Goal: Task Accomplishment & Management: Manage account settings

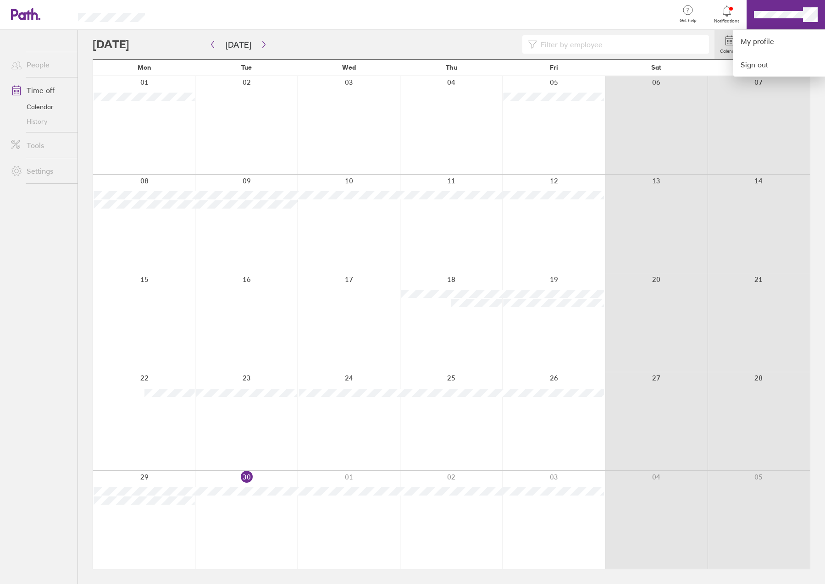
drag, startPoint x: 706, startPoint y: 160, endPoint x: 718, endPoint y: 137, distance: 26.9
click at [705, 160] on div at bounding box center [412, 292] width 825 height 584
drag, startPoint x: 766, startPoint y: 43, endPoint x: 769, endPoint y: 32, distance: 10.9
click at [766, 42] on icon at bounding box center [762, 40] width 11 height 11
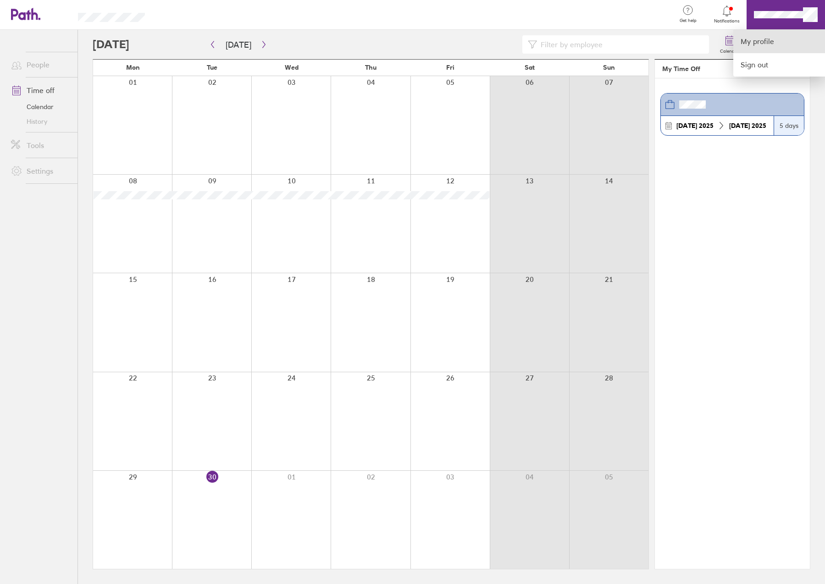
click at [771, 39] on link "My profile" at bounding box center [779, 41] width 92 height 23
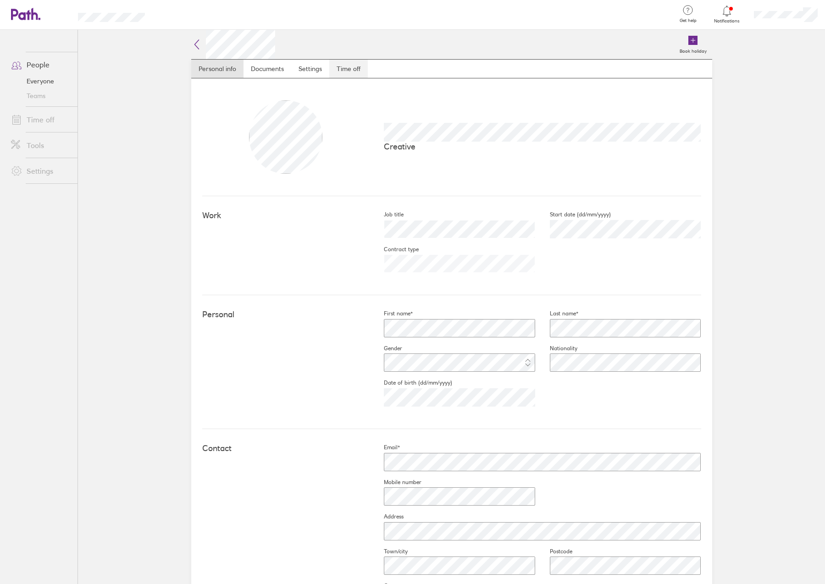
click at [351, 70] on link "Time off" at bounding box center [348, 69] width 39 height 18
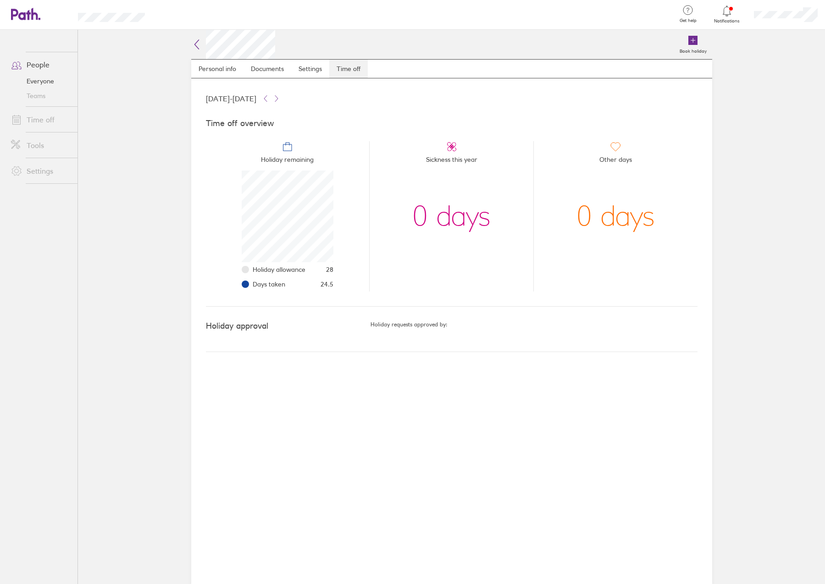
scroll to position [92, 92]
click at [44, 63] on link "People" at bounding box center [41, 64] width 74 height 18
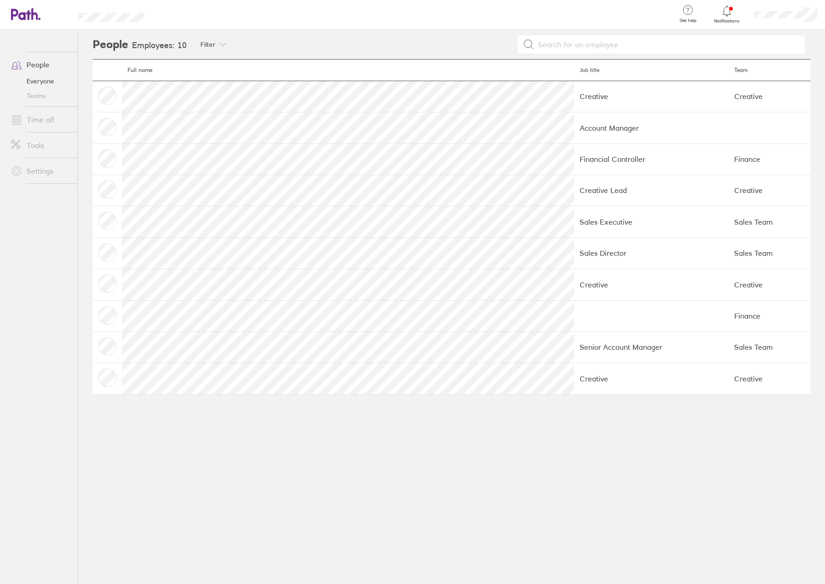
click at [39, 117] on link "Time off" at bounding box center [41, 119] width 74 height 18
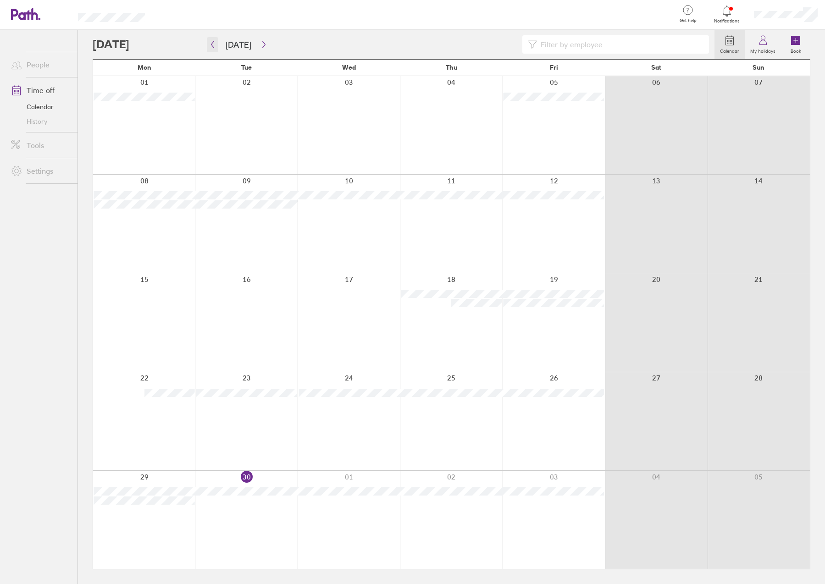
click at [216, 49] on button "button" at bounding box center [212, 44] width 11 height 15
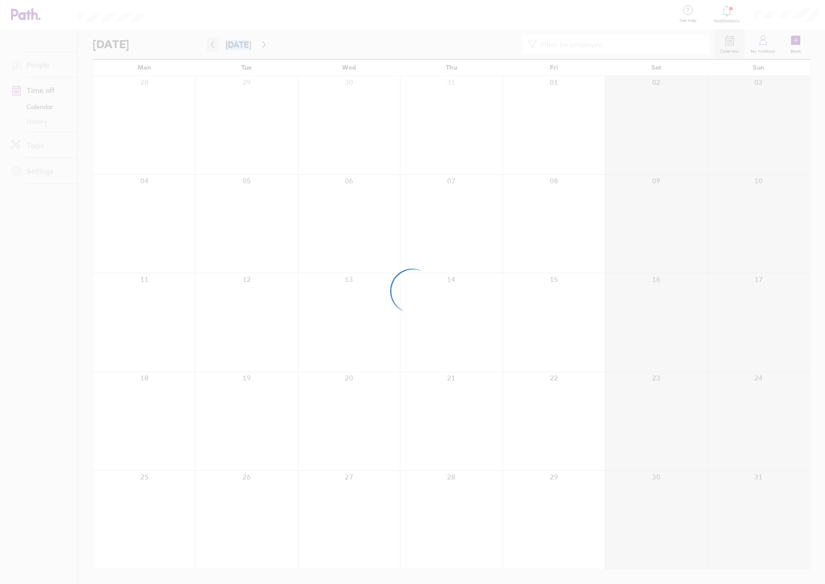
click at [215, 48] on div at bounding box center [412, 292] width 825 height 584
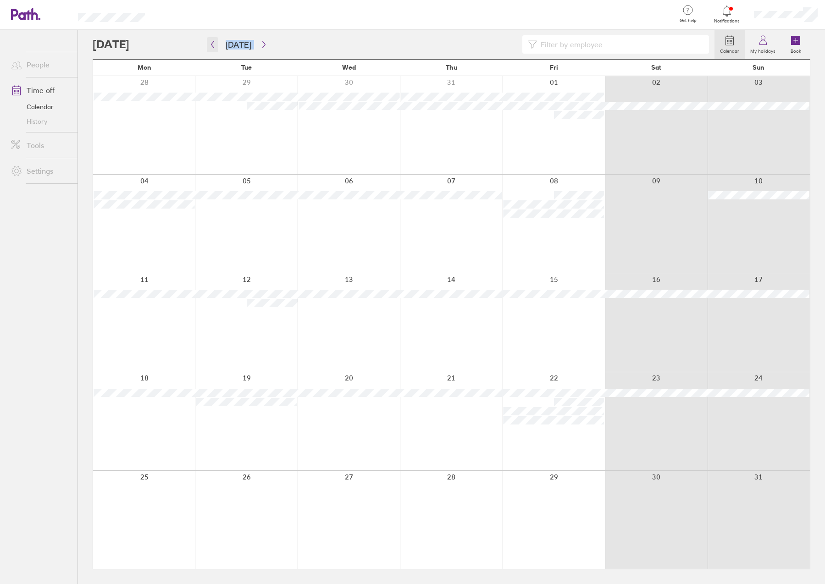
click at [210, 44] on icon "button" at bounding box center [212, 44] width 7 height 7
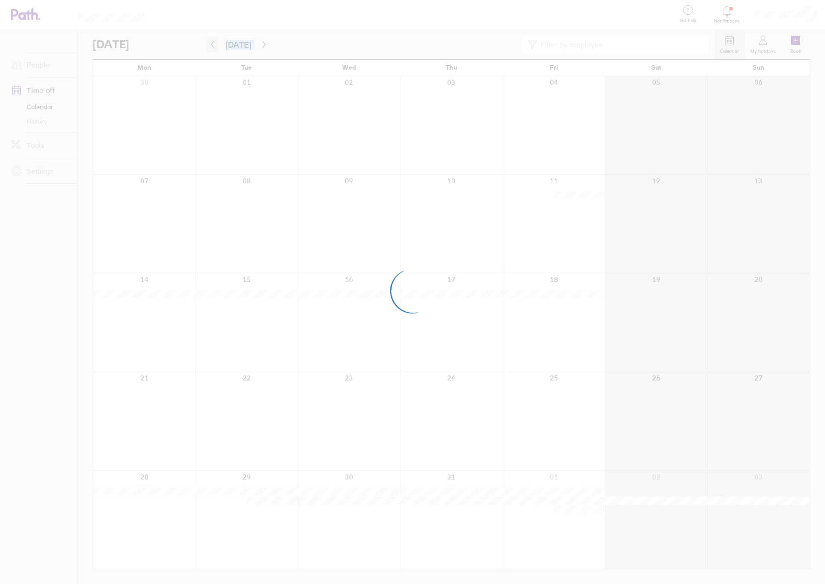
click at [210, 44] on div at bounding box center [412, 292] width 825 height 584
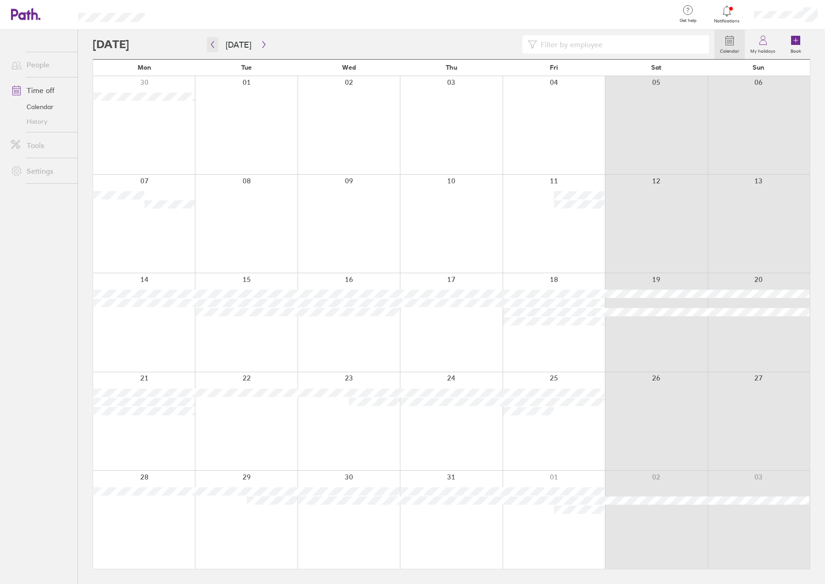
click at [213, 45] on icon "button" at bounding box center [212, 44] width 7 height 7
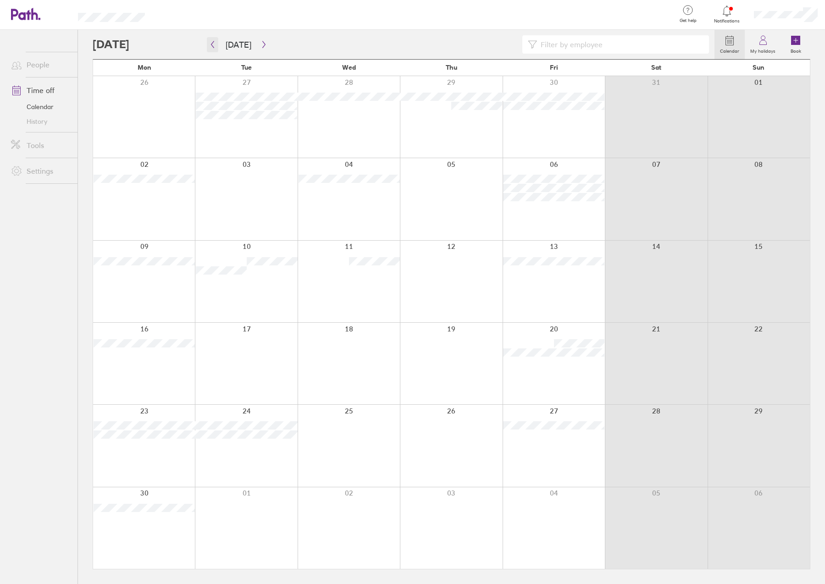
click at [213, 45] on icon "button" at bounding box center [212, 44] width 7 height 7
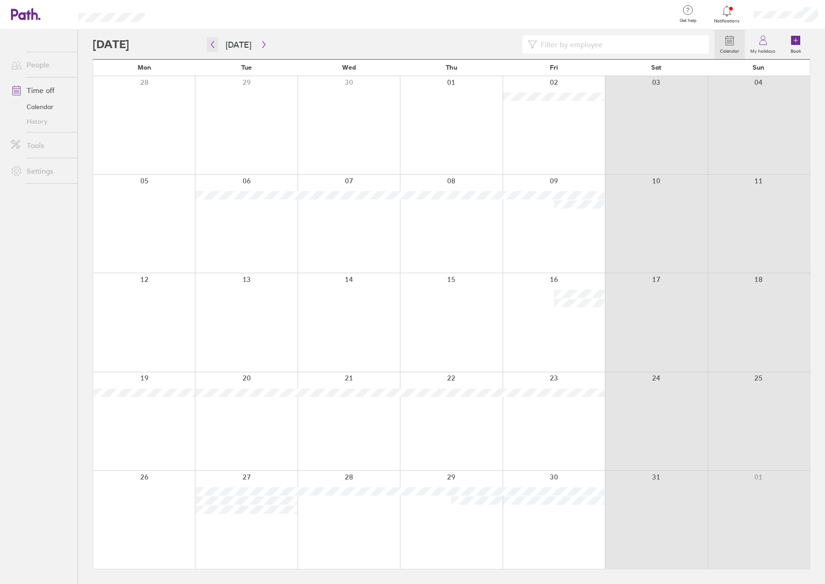
click at [213, 46] on icon "button" at bounding box center [212, 44] width 3 height 7
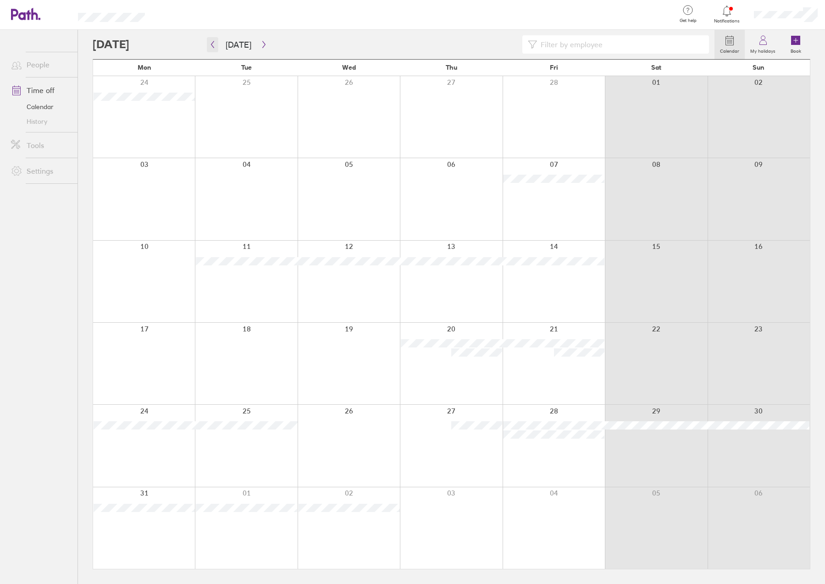
click at [213, 46] on icon "button" at bounding box center [212, 44] width 3 height 7
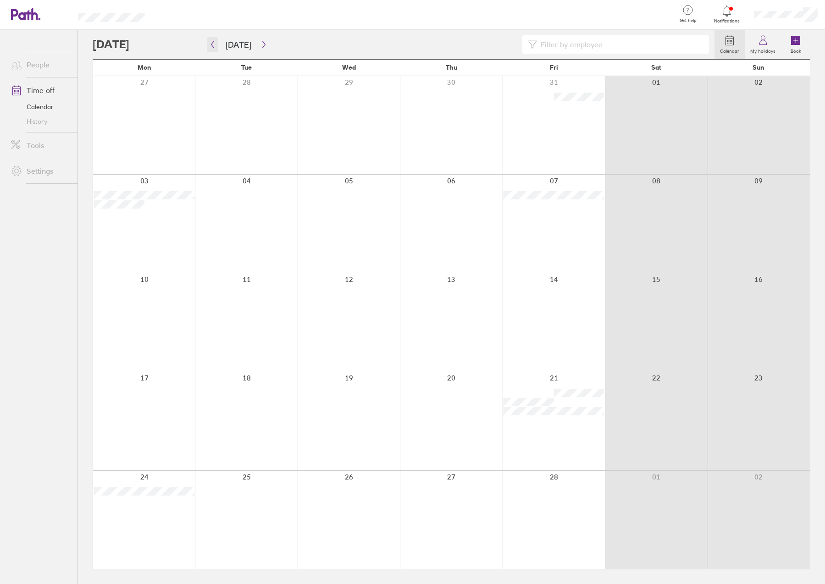
click at [213, 46] on icon "button" at bounding box center [212, 44] width 3 height 7
click at [264, 46] on icon "button" at bounding box center [263, 44] width 7 height 7
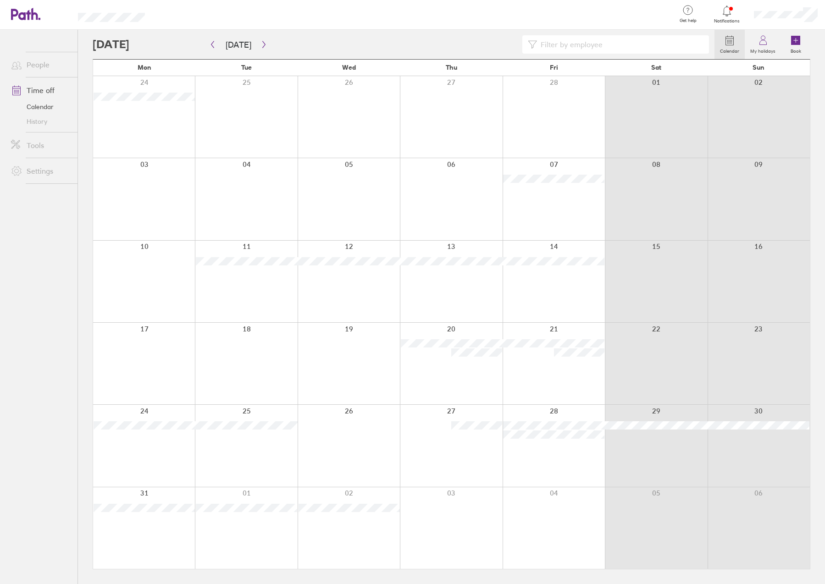
click at [262, 45] on icon "button" at bounding box center [263, 44] width 7 height 7
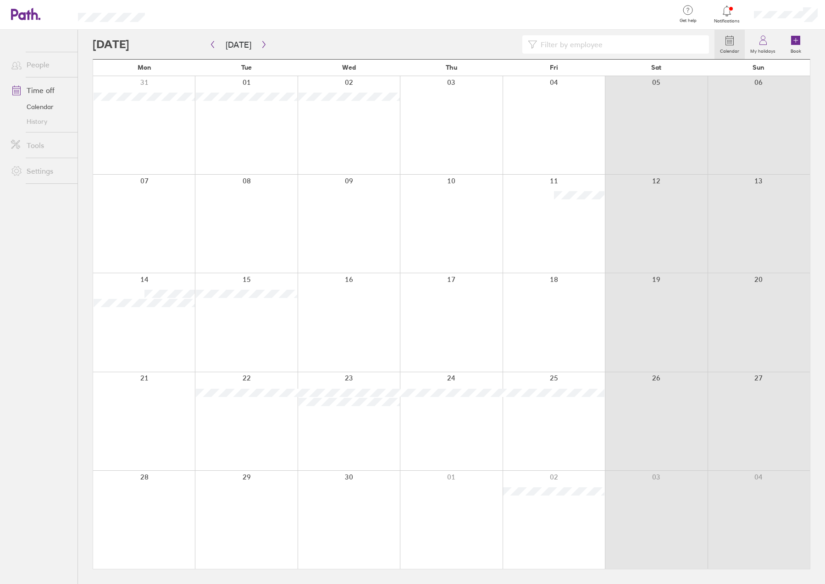
click at [262, 45] on icon "button" at bounding box center [263, 44] width 7 height 7
click at [262, 43] on icon "button" at bounding box center [263, 44] width 3 height 7
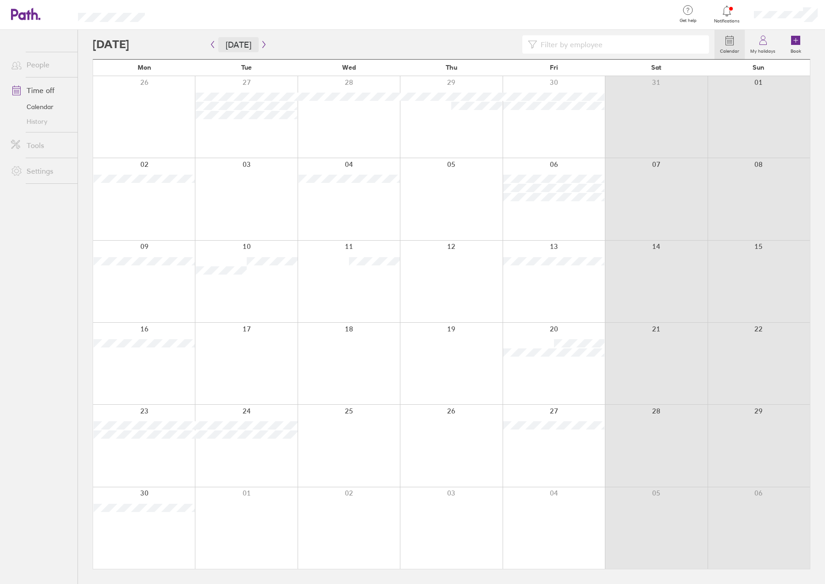
scroll to position [0, 0]
click at [265, 46] on button "button" at bounding box center [263, 44] width 11 height 15
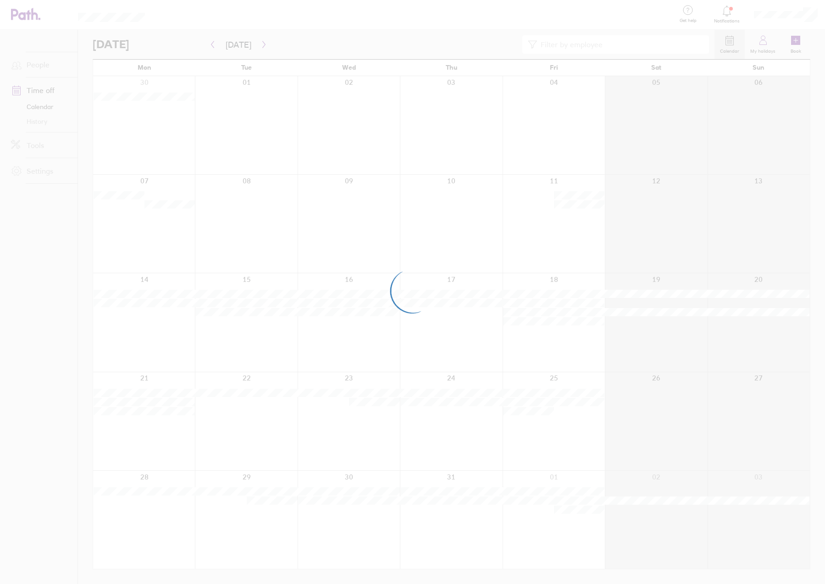
scroll to position [0, 0]
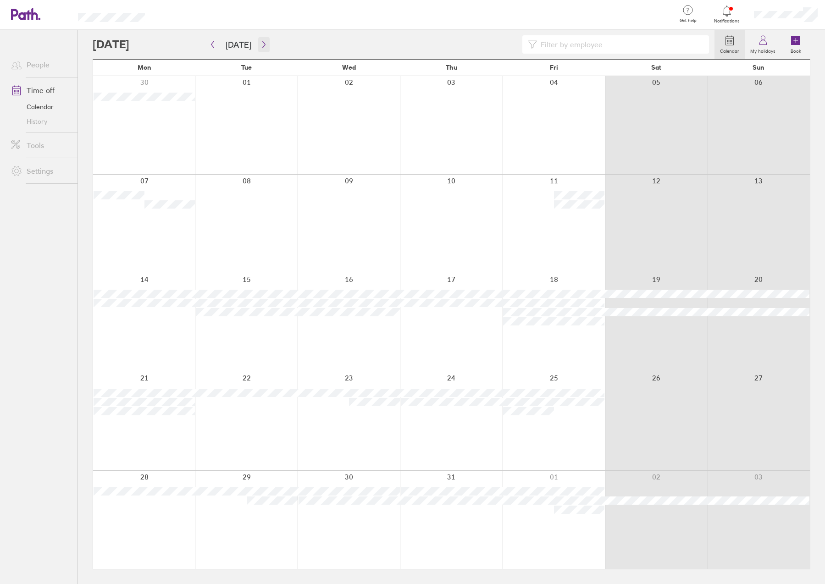
click at [265, 44] on button "button" at bounding box center [263, 44] width 11 height 15
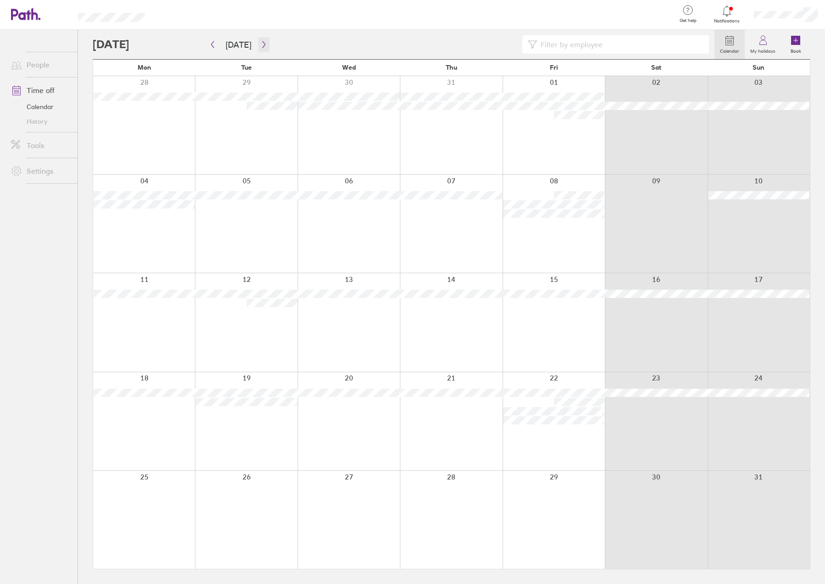
click at [262, 46] on icon "button" at bounding box center [263, 44] width 7 height 7
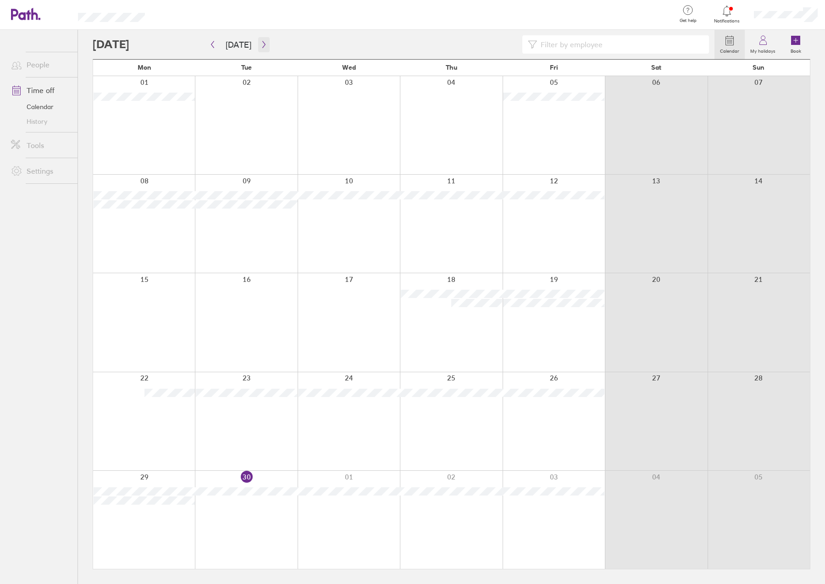
click at [260, 44] on icon "button" at bounding box center [263, 44] width 7 height 7
click at [763, 43] on icon at bounding box center [762, 40] width 11 height 11
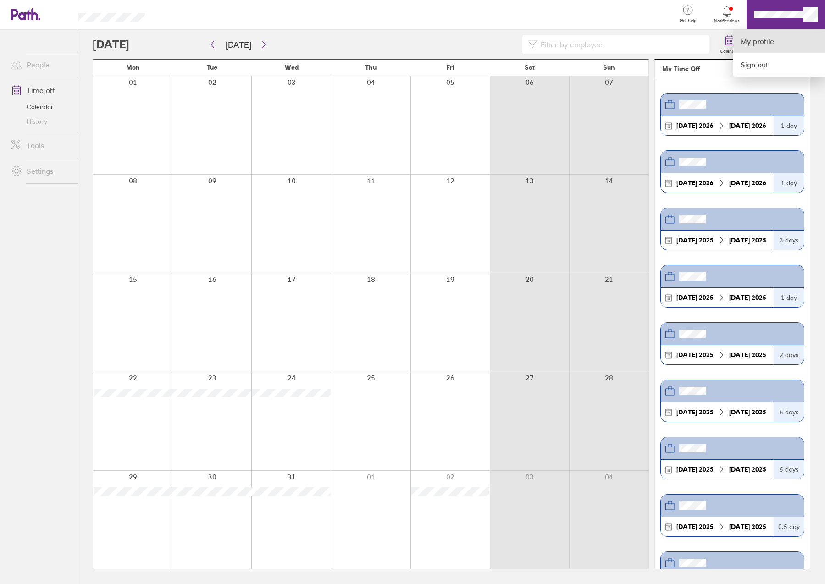
click at [754, 40] on link "My profile" at bounding box center [779, 41] width 92 height 23
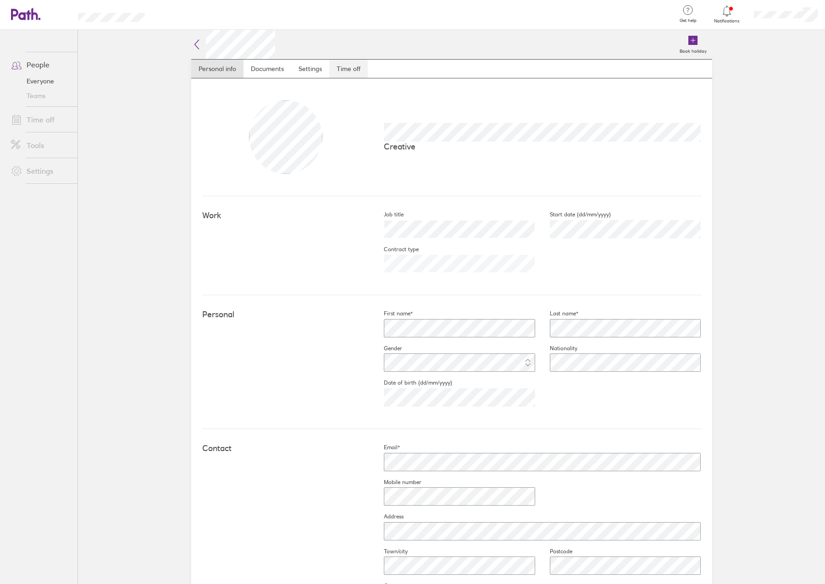
click at [346, 67] on link "Time off" at bounding box center [348, 69] width 39 height 18
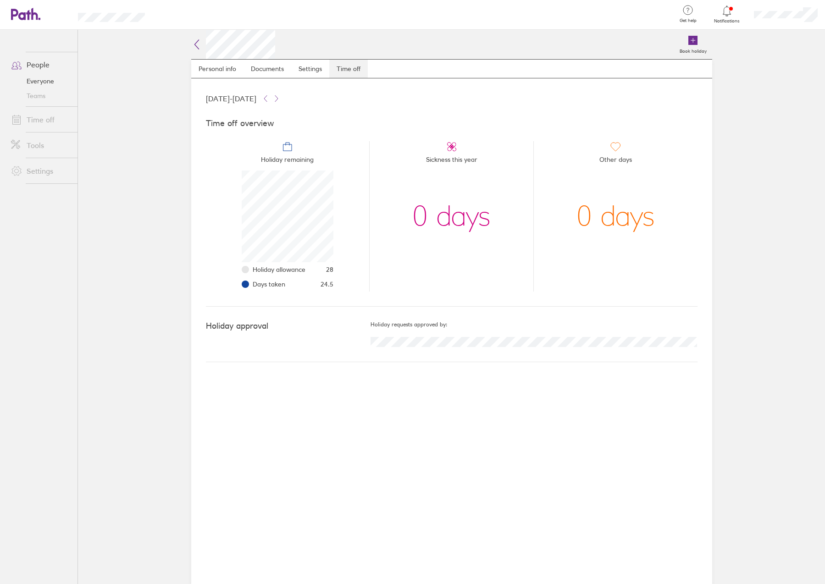
scroll to position [92, 92]
